Goal: Task Accomplishment & Management: Manage account settings

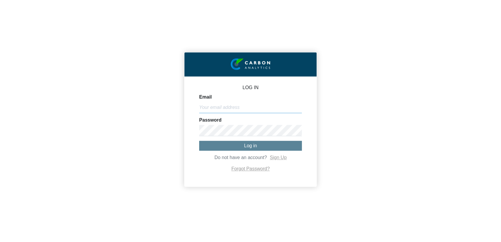
type input "[EMAIL_ADDRESS][DOMAIN_NAME]"
click at [262, 143] on button "Log in" at bounding box center [250, 146] width 103 height 10
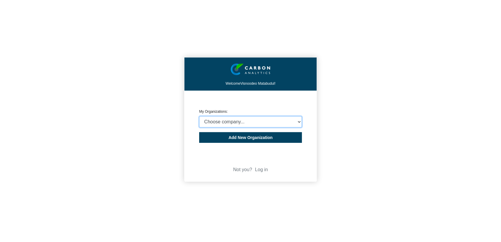
click at [266, 118] on select "Choose company... Rider [PERSON_NAME] (Indian Ocean) Ltd Rider [PERSON_NAME] ([…" at bounding box center [250, 121] width 103 height 11
select select "4409077"
click at [199, 116] on select "Choose company... Rider [PERSON_NAME] (Indian Ocean) Ltd Rider [PERSON_NAME] ([…" at bounding box center [250, 121] width 103 height 11
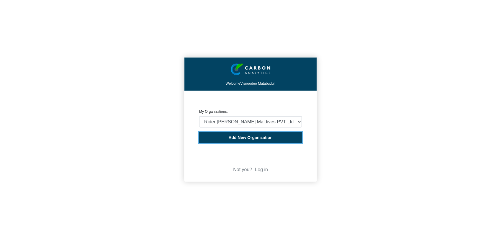
click at [265, 139] on span "Add New Organization" at bounding box center [250, 137] width 44 height 5
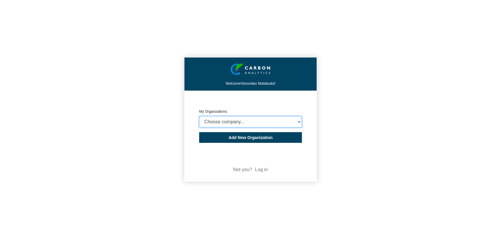
click at [296, 122] on select "Choose company... Rider [PERSON_NAME] (Indian Ocean) Ltd Rider [PERSON_NAME] ([…" at bounding box center [250, 121] width 103 height 11
select select "4409077"
click at [199, 116] on select "Choose company... Rider Levett Bucknall (Indian Ocean) Ltd Rider Levett Bucknal…" at bounding box center [250, 121] width 103 height 11
click at [118, 61] on div "Welcome Visnoodeo Matabudul! CREATE ORGANIZATION My Organizations: Choose compa…" at bounding box center [250, 121] width 501 height 242
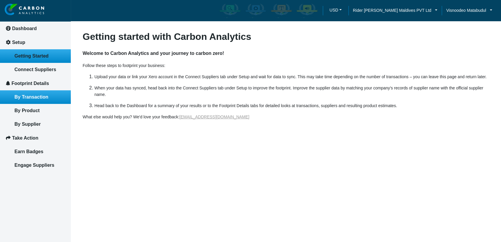
click at [28, 97] on span "By Transaction" at bounding box center [31, 96] width 34 height 5
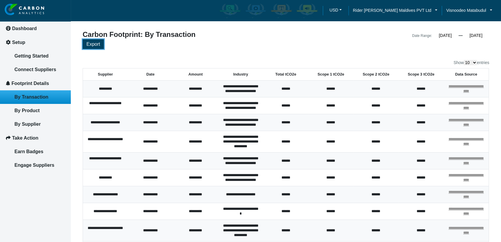
click at [93, 45] on span "Export" at bounding box center [93, 44] width 14 height 5
click at [494, 44] on article "**********" at bounding box center [286, 156] width 430 height 312
click at [451, 35] on input "01/01/2024" at bounding box center [445, 35] width 27 height 5
click at [350, 43] on div "Export" at bounding box center [286, 44] width 407 height 11
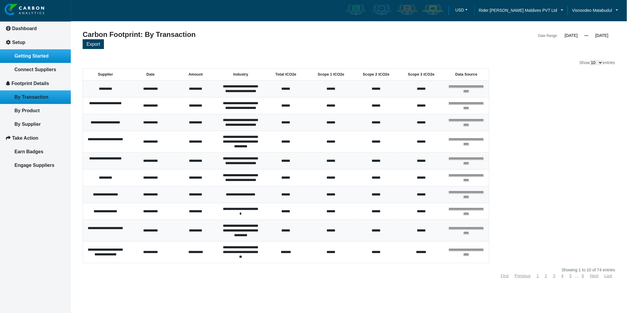
click at [37, 53] on span "Getting Started" at bounding box center [31, 55] width 34 height 5
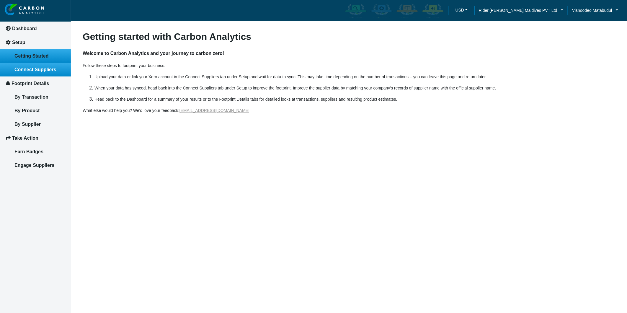
click at [41, 64] on link "Connect Suppliers" at bounding box center [35, 70] width 71 height 14
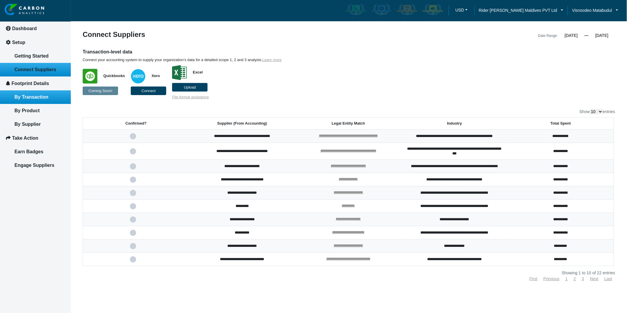
click at [39, 97] on span "By Transaction" at bounding box center [31, 96] width 34 height 5
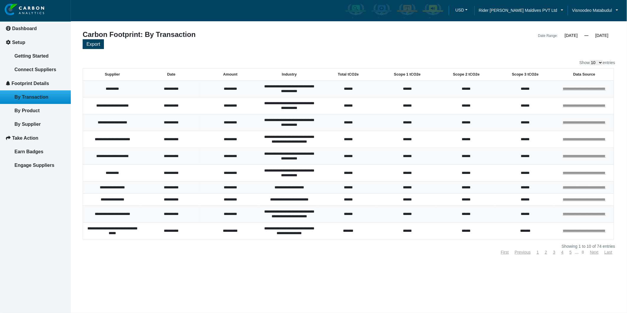
click at [501, 242] on link "8" at bounding box center [583, 252] width 2 height 5
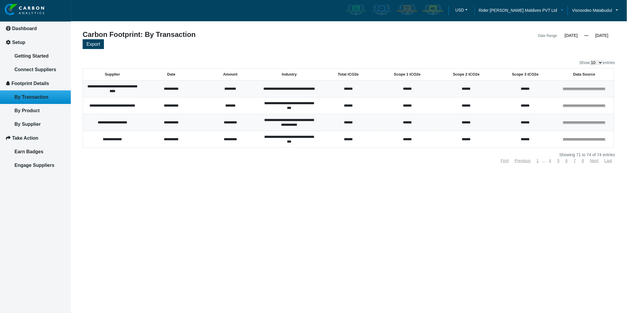
click at [501, 7] on li "Rider [PERSON_NAME] Maldives PVT Ltd" at bounding box center [520, 10] width 93 height 18
click at [501, 10] on span "Rider [PERSON_NAME] Maldives PVT Ltd" at bounding box center [518, 10] width 79 height 6
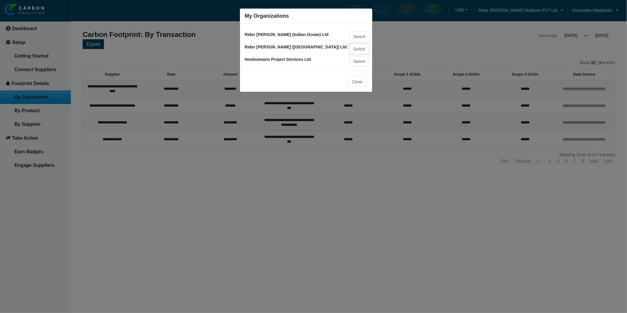
click at [360, 44] on button "Switch" at bounding box center [359, 49] width 20 height 11
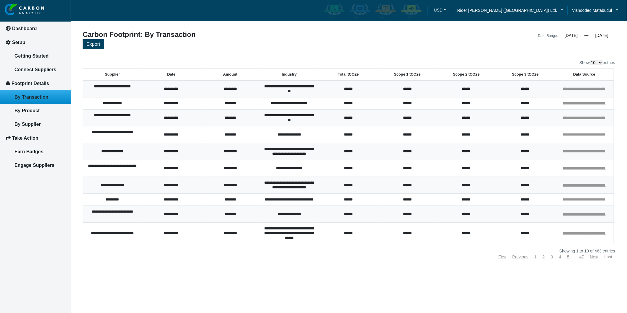
click at [610, 259] on link "Last" at bounding box center [608, 256] width 8 height 5
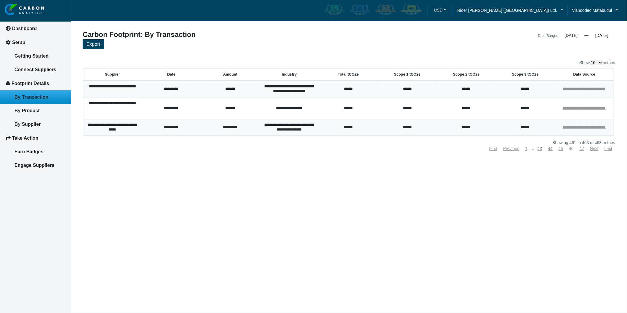
click at [572, 151] on link "46" at bounding box center [571, 148] width 5 height 5
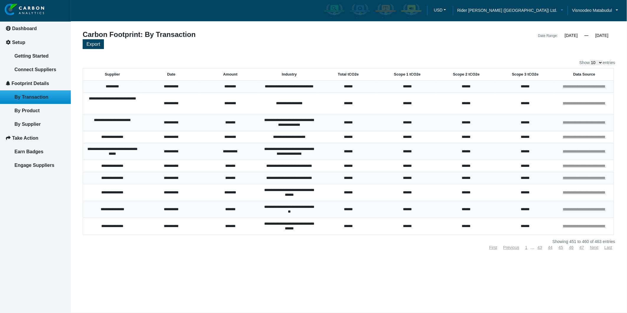
click at [555, 7] on span "Rider Levett Bucknall (Mauritius) Ltd." at bounding box center [507, 10] width 100 height 6
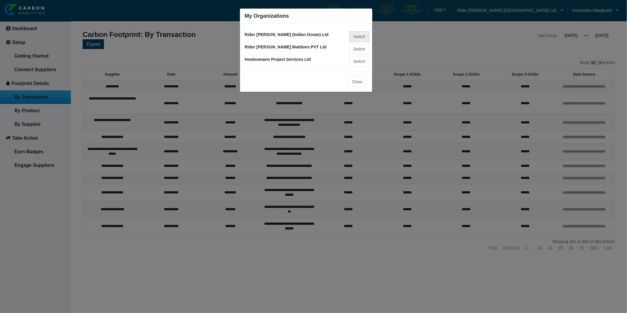
click at [355, 35] on button "Switch" at bounding box center [359, 36] width 20 height 11
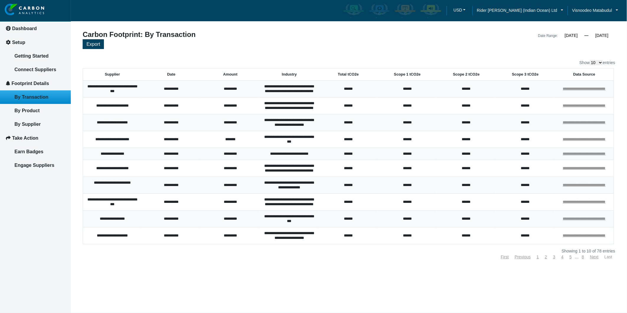
click at [609, 259] on link "Last" at bounding box center [608, 256] width 8 height 5
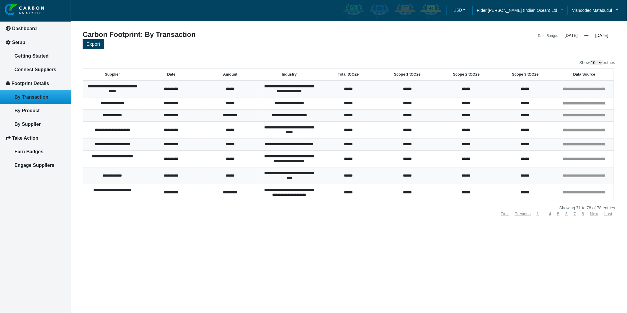
click at [529, 8] on span "Rider [PERSON_NAME] (Indian Ocean) Ltd" at bounding box center [517, 10] width 80 height 6
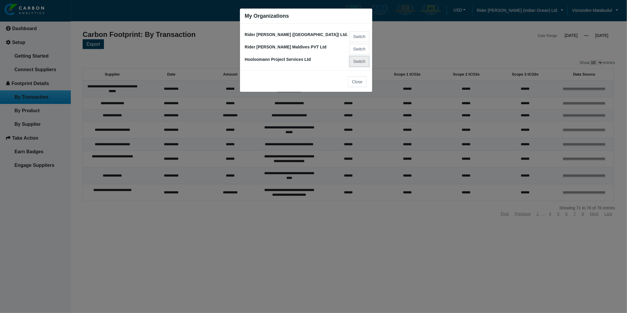
click at [361, 61] on button "Switch" at bounding box center [359, 61] width 20 height 11
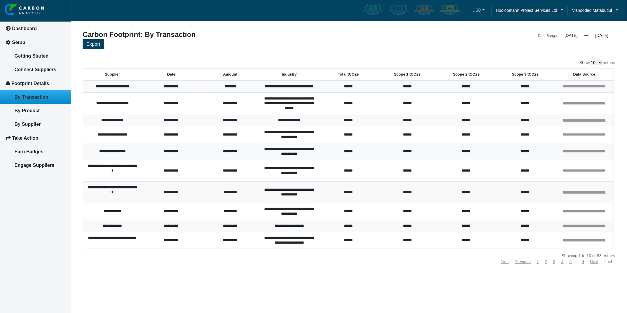
click at [607, 264] on link "Last" at bounding box center [608, 261] width 8 height 5
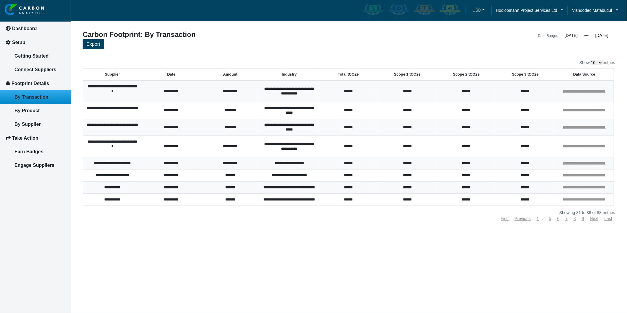
click at [266, 215] on div "Showing 81 to 88 of 88 entries" at bounding box center [349, 212] width 532 height 4
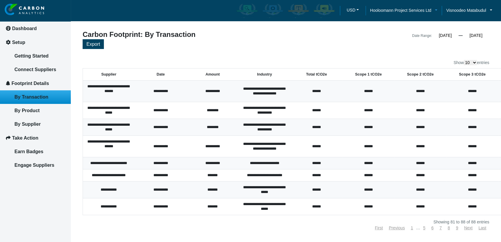
click at [421, 11] on span "Hooloomann Project Services Ltd" at bounding box center [400, 10] width 61 height 6
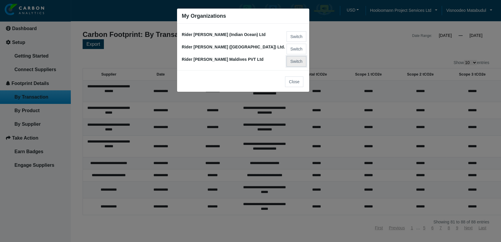
click at [298, 66] on button "Switch" at bounding box center [297, 61] width 20 height 11
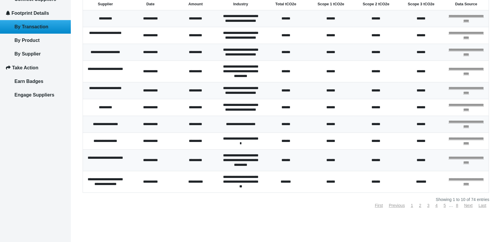
scroll to position [85, 0]
click at [481, 208] on link "Last" at bounding box center [483, 205] width 8 height 5
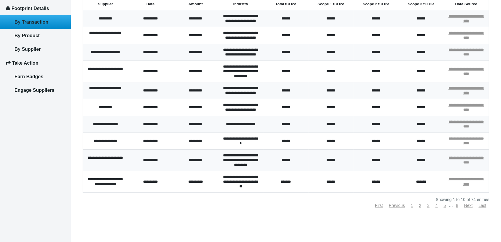
scroll to position [0, 0]
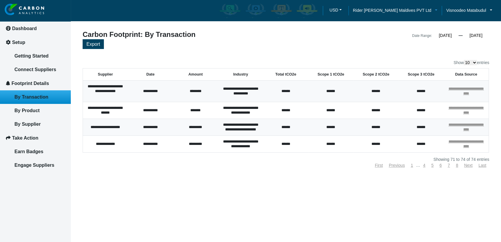
click at [421, 9] on span "Rider [PERSON_NAME] Maldives PVT Ltd" at bounding box center [392, 10] width 79 height 6
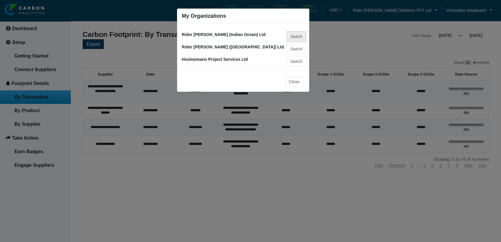
click at [294, 37] on button "Switch" at bounding box center [297, 36] width 20 height 11
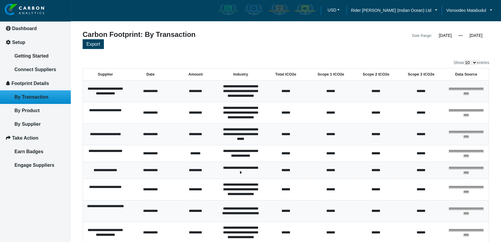
click at [346, 197] on td "******" at bounding box center [330, 190] width 45 height 22
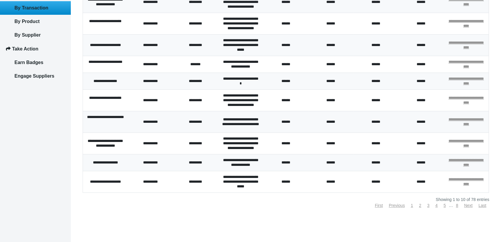
scroll to position [112, 0]
click at [483, 208] on link "Last" at bounding box center [483, 205] width 8 height 5
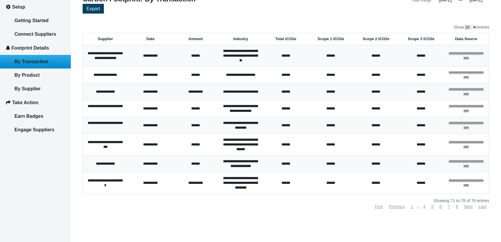
scroll to position [0, 0]
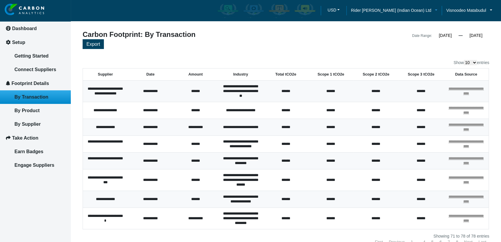
click at [388, 10] on span "Rider Levett Bucknall (Indian Ocean) Ltd" at bounding box center [391, 10] width 80 height 6
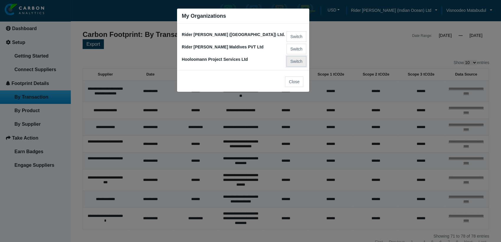
click at [301, 59] on button "Switch" at bounding box center [297, 61] width 20 height 11
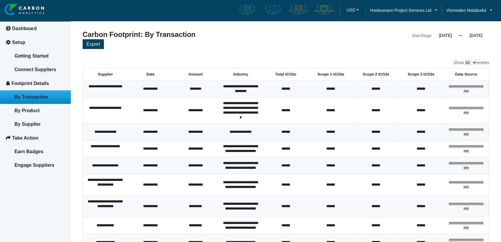
scroll to position [102, 0]
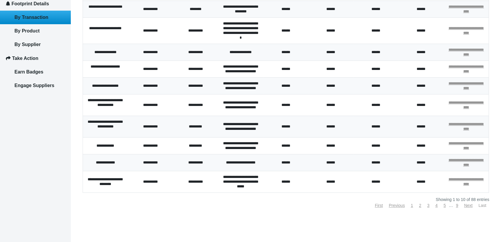
click at [479, 204] on link "Last" at bounding box center [483, 205] width 8 height 5
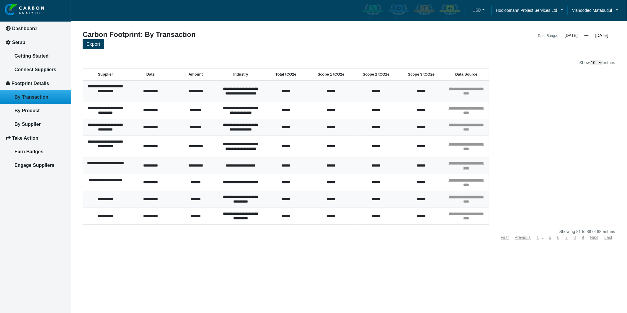
scroll to position [0, 0]
click at [108, 179] on div "**********" at bounding box center [105, 182] width 38 height 9
drag, startPoint x: 112, startPoint y: 184, endPoint x: 89, endPoint y: 179, distance: 22.9
click at [89, 179] on div "**********" at bounding box center [105, 182] width 38 height 9
copy div "**********"
